Goal: Task Accomplishment & Management: Use online tool/utility

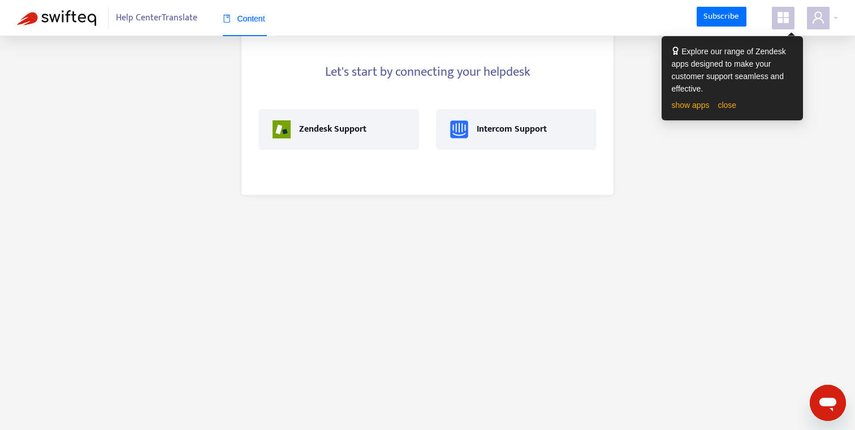
click at [395, 258] on main "Let's start by connecting your helpdesk Zendesk Support Intercom Support" at bounding box center [427, 215] width 855 height 430
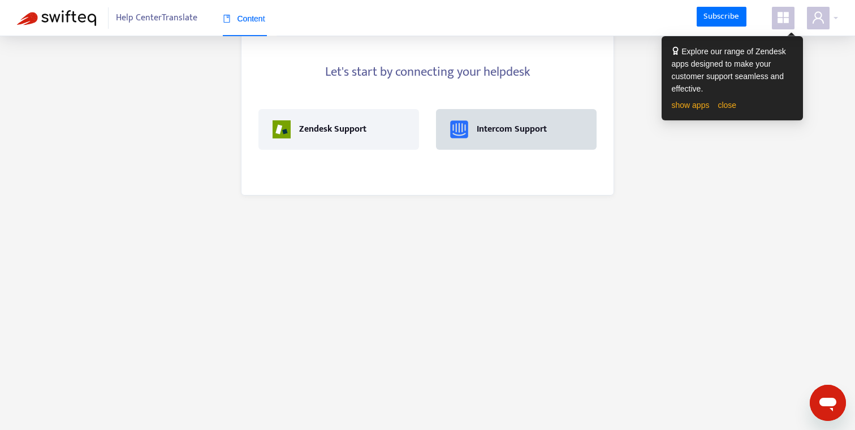
click at [504, 138] on div "Intercom Support" at bounding box center [516, 129] width 132 height 18
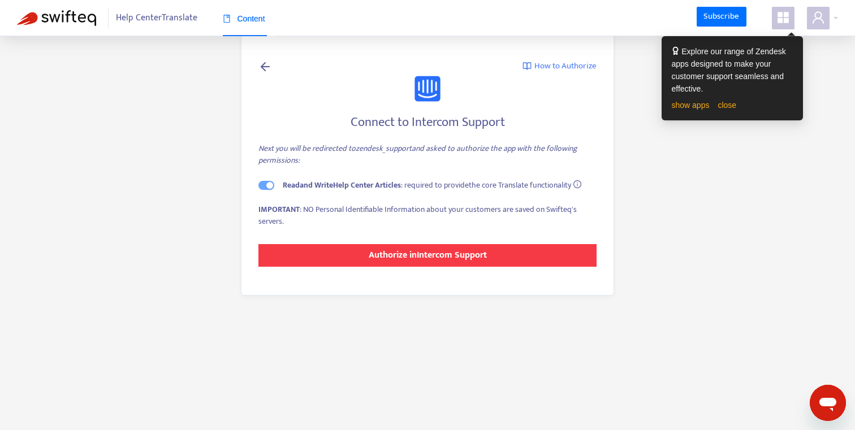
click at [383, 261] on strong "Authorize in Intercom Support" at bounding box center [428, 255] width 118 height 15
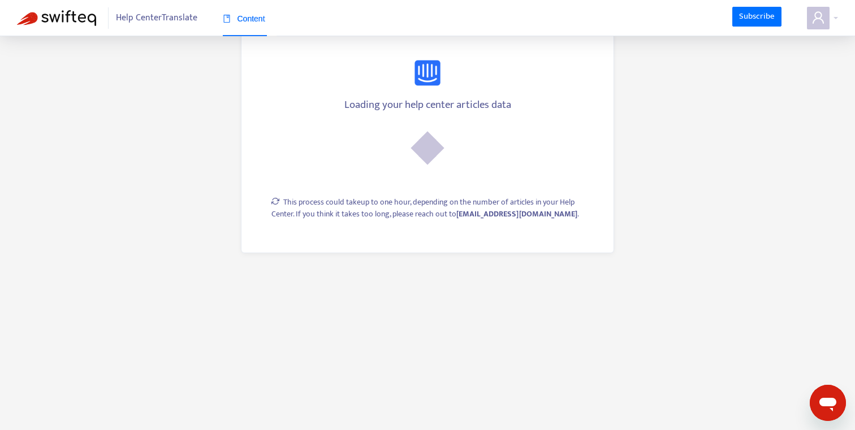
click at [186, 142] on main "Loading your help center articles data This process could take up to one hour, …" at bounding box center [427, 215] width 855 height 430
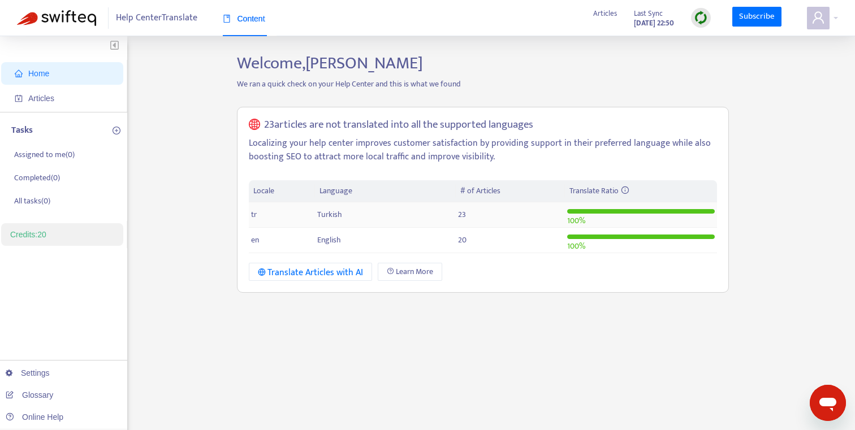
click at [322, 215] on span "Turkish" at bounding box center [329, 214] width 25 height 13
click at [329, 213] on span "Turkish" at bounding box center [329, 214] width 25 height 13
click at [173, 127] on div "Home Articles Tasks Assigned to me ( 0 ) Completed ( 0 ) All tasks ( 0 ) Credit…" at bounding box center [427, 384] width 821 height 662
click at [456, 221] on td "23" at bounding box center [510, 214] width 109 height 25
click at [458, 219] on span "23" at bounding box center [462, 214] width 8 height 13
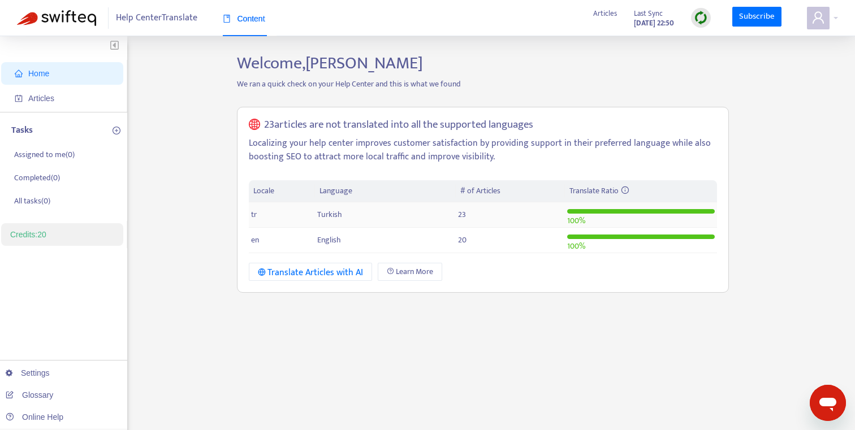
click at [327, 214] on span "Turkish" at bounding box center [329, 214] width 25 height 13
click at [280, 212] on td "tr" at bounding box center [282, 214] width 67 height 25
click at [255, 212] on span "tr" at bounding box center [254, 214] width 6 height 13
click at [292, 187] on th "Locale" at bounding box center [282, 191] width 67 height 22
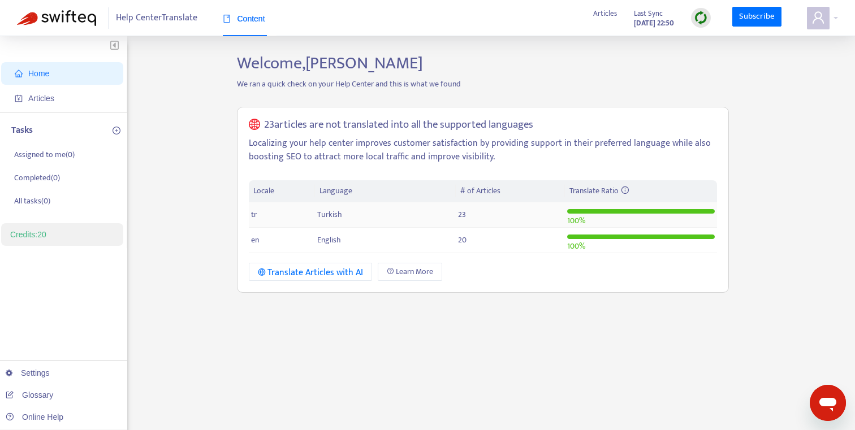
click at [266, 218] on td "tr" at bounding box center [282, 214] width 67 height 25
click at [266, 236] on td "en" at bounding box center [282, 240] width 67 height 25
click at [318, 277] on div "Translate Articles with AI" at bounding box center [311, 273] width 106 height 14
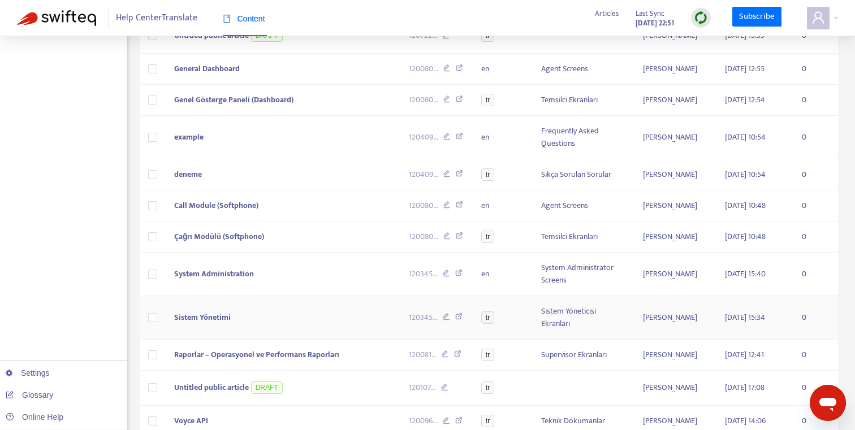
scroll to position [261, 0]
click at [195, 271] on span "System Administration" at bounding box center [214, 273] width 80 height 13
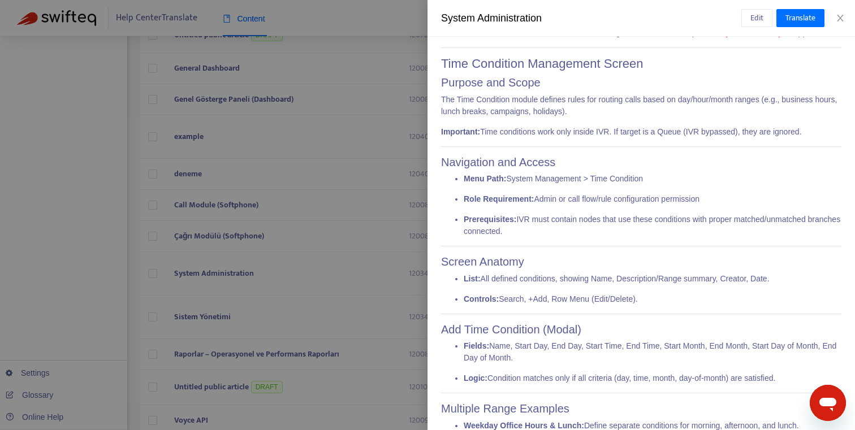
scroll to position [3554, 0]
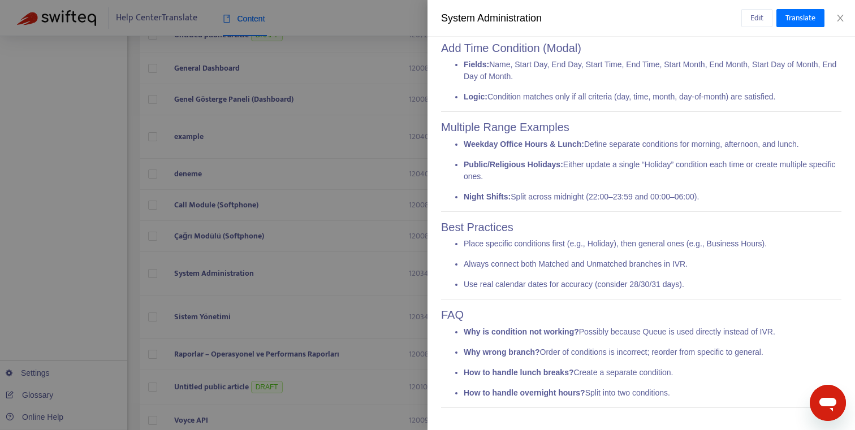
click at [286, 223] on div at bounding box center [427, 215] width 855 height 430
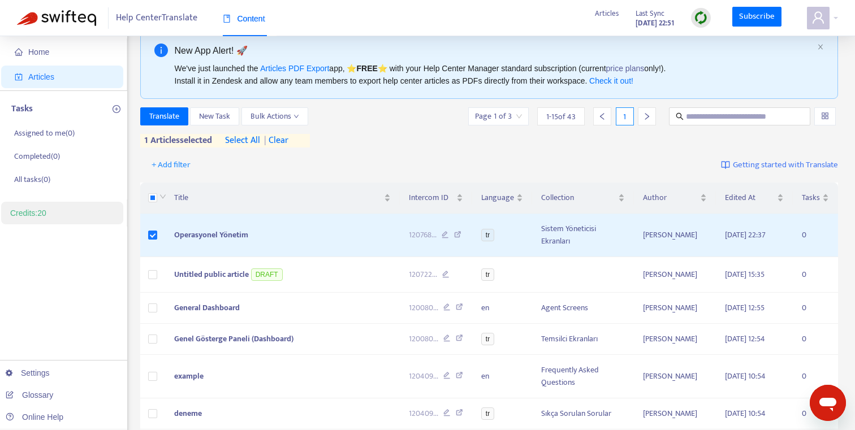
scroll to position [11, 0]
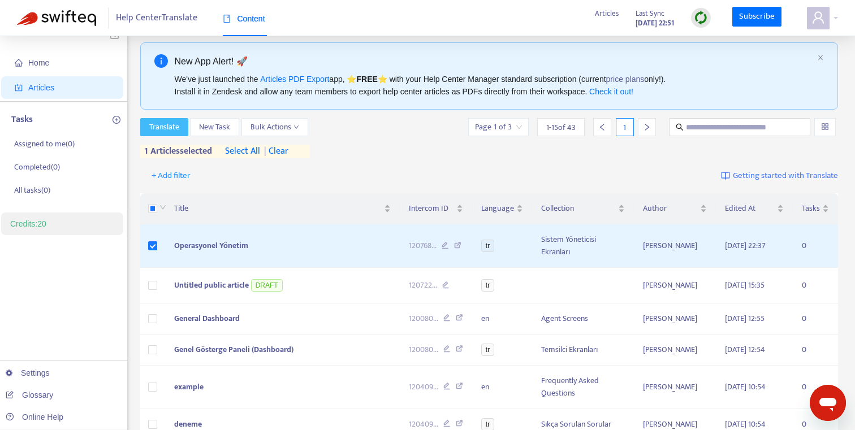
click at [165, 126] on span "Translate" at bounding box center [164, 127] width 30 height 12
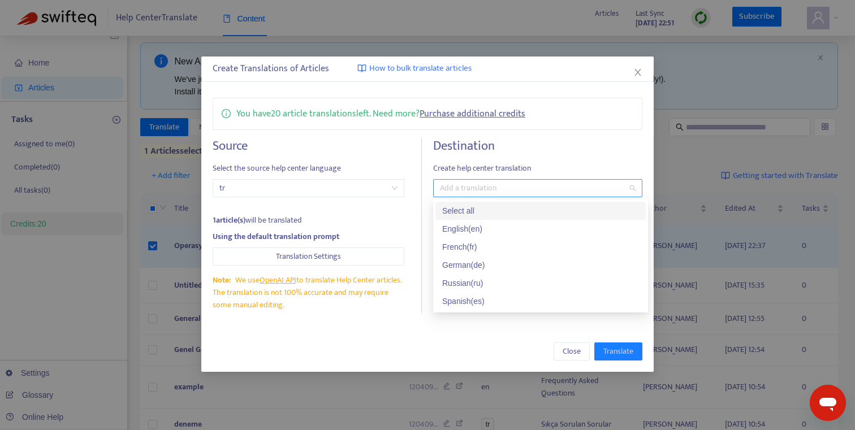
click at [460, 188] on div at bounding box center [532, 189] width 192 height 14
click at [468, 227] on div "English ( en )" at bounding box center [540, 229] width 197 height 12
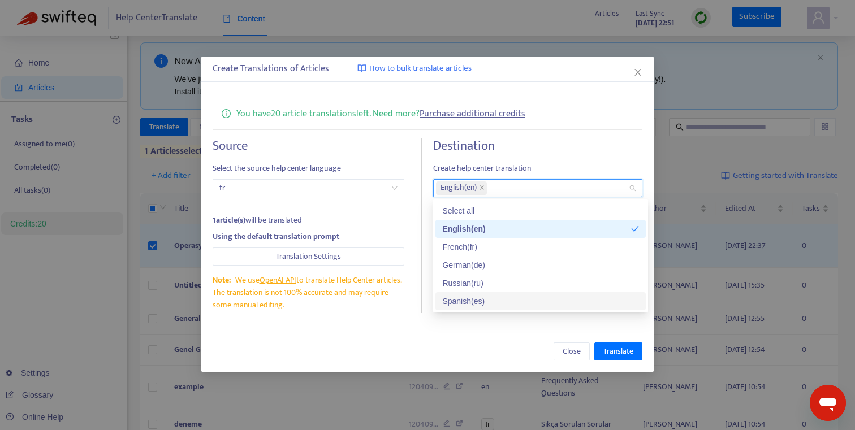
click at [555, 321] on div "You have 20 article translations left. Need more? Purchase additional credits S…" at bounding box center [427, 206] width 452 height 238
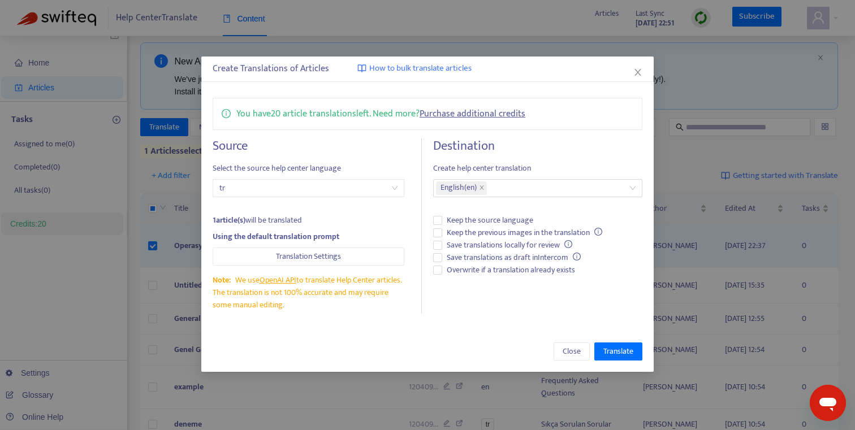
drag, startPoint x: 316, startPoint y: 307, endPoint x: 217, endPoint y: 281, distance: 102.3
click at [217, 281] on div "Note: We use OpenAI API to translate Help Center articles. The translation is n…" at bounding box center [309, 292] width 192 height 37
click at [209, 258] on div at bounding box center [209, 258] width 0 height 0
click at [465, 306] on div "Destination Create help center translation English ( en ) Keep the source langu…" at bounding box center [537, 226] width 209 height 175
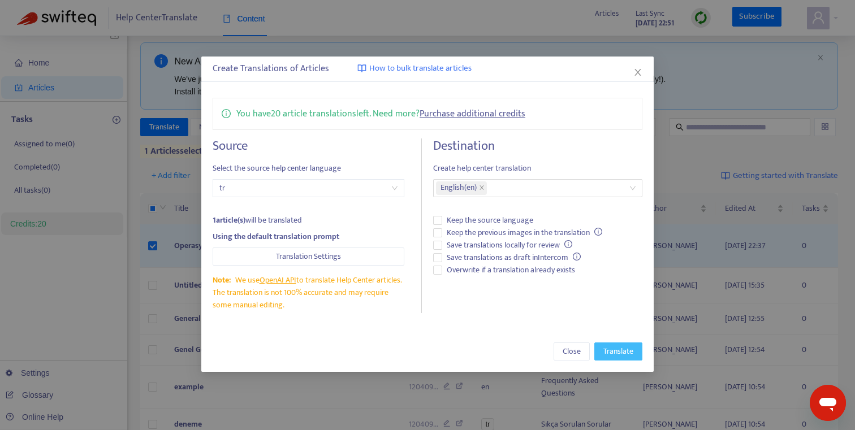
click at [622, 352] on span "Translate" at bounding box center [618, 352] width 30 height 12
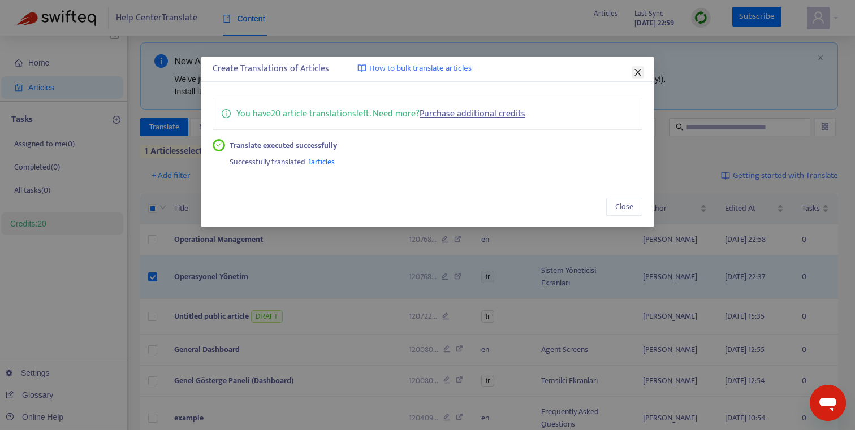
click at [637, 68] on icon "close" at bounding box center [637, 72] width 9 height 9
